Goal: Register for event/course

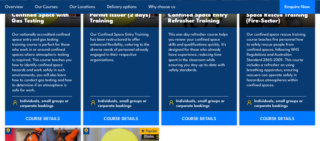
scroll to position [456, 0]
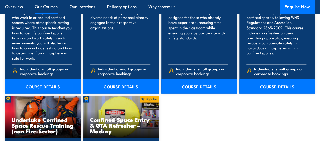
click at [45, 94] on link "COURSE DETAILS" at bounding box center [43, 86] width 76 height 14
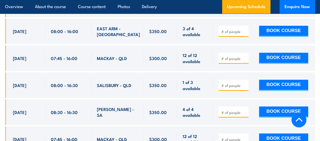
scroll to position [1025, 0]
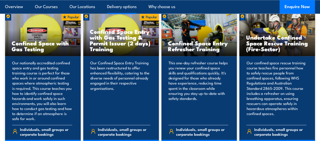
scroll to position [329, 0]
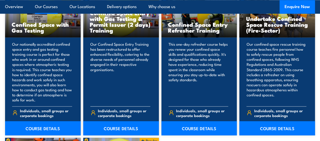
scroll to position [417, 0]
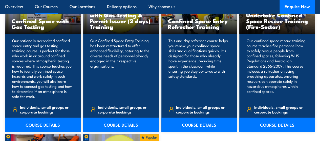
click at [121, 132] on link "COURSE DETAILS" at bounding box center [121, 125] width 76 height 14
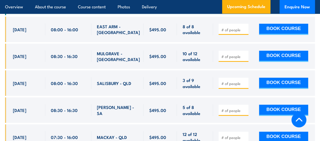
scroll to position [1025, 0]
